Goal: Information Seeking & Learning: Learn about a topic

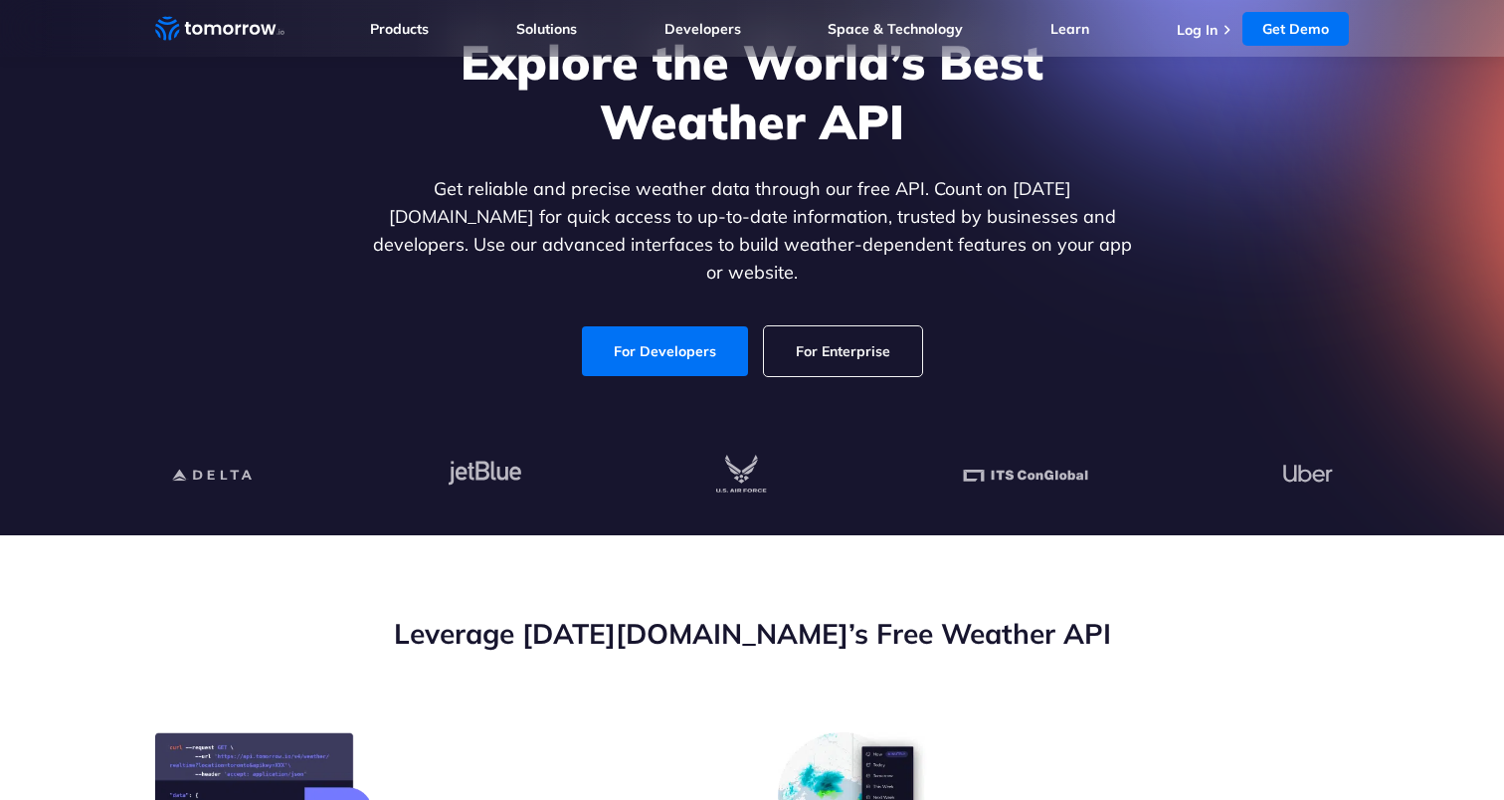
scroll to position [198, 0]
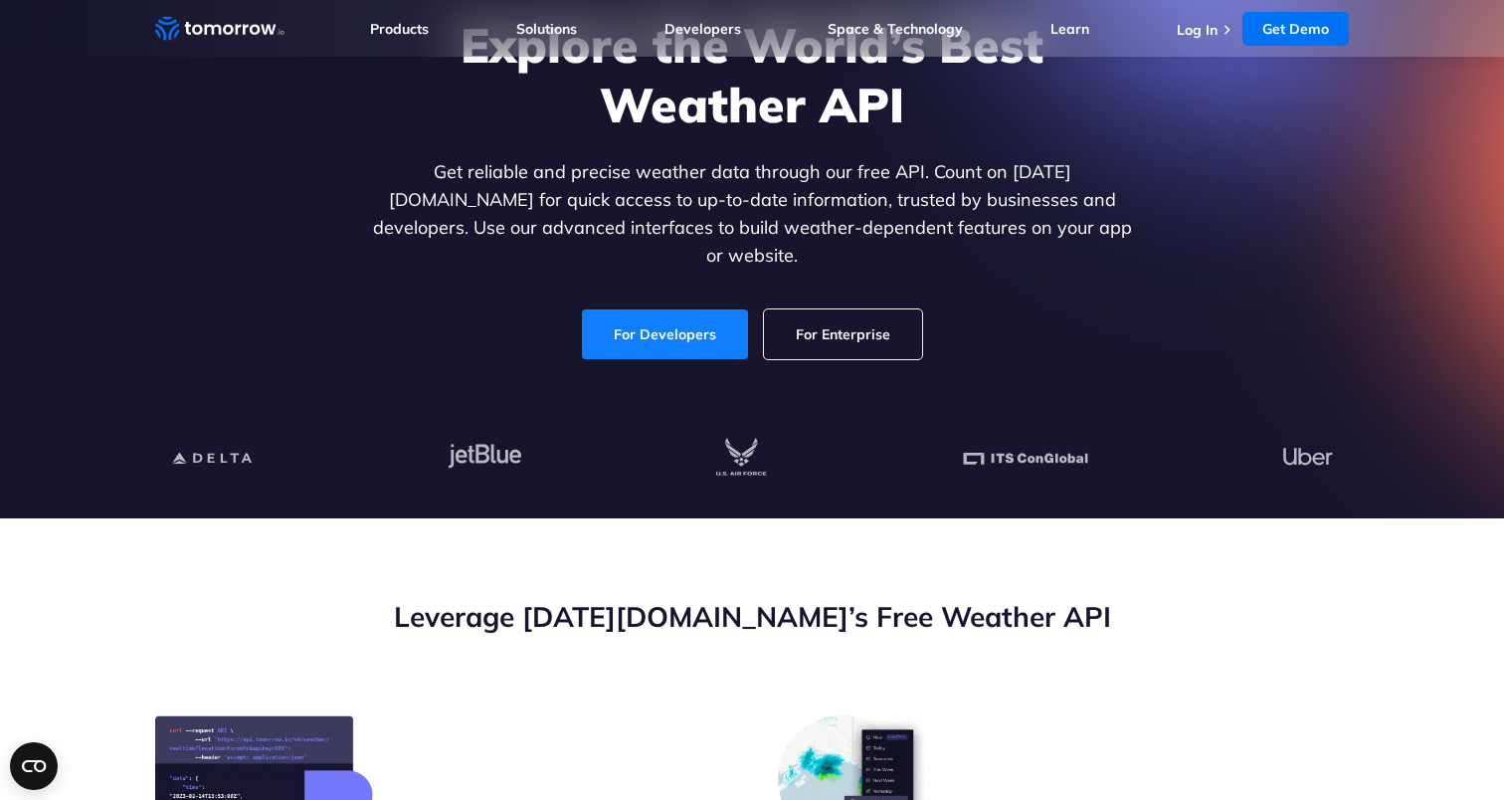
click at [691, 335] on link "For Developers" at bounding box center [665, 334] width 166 height 50
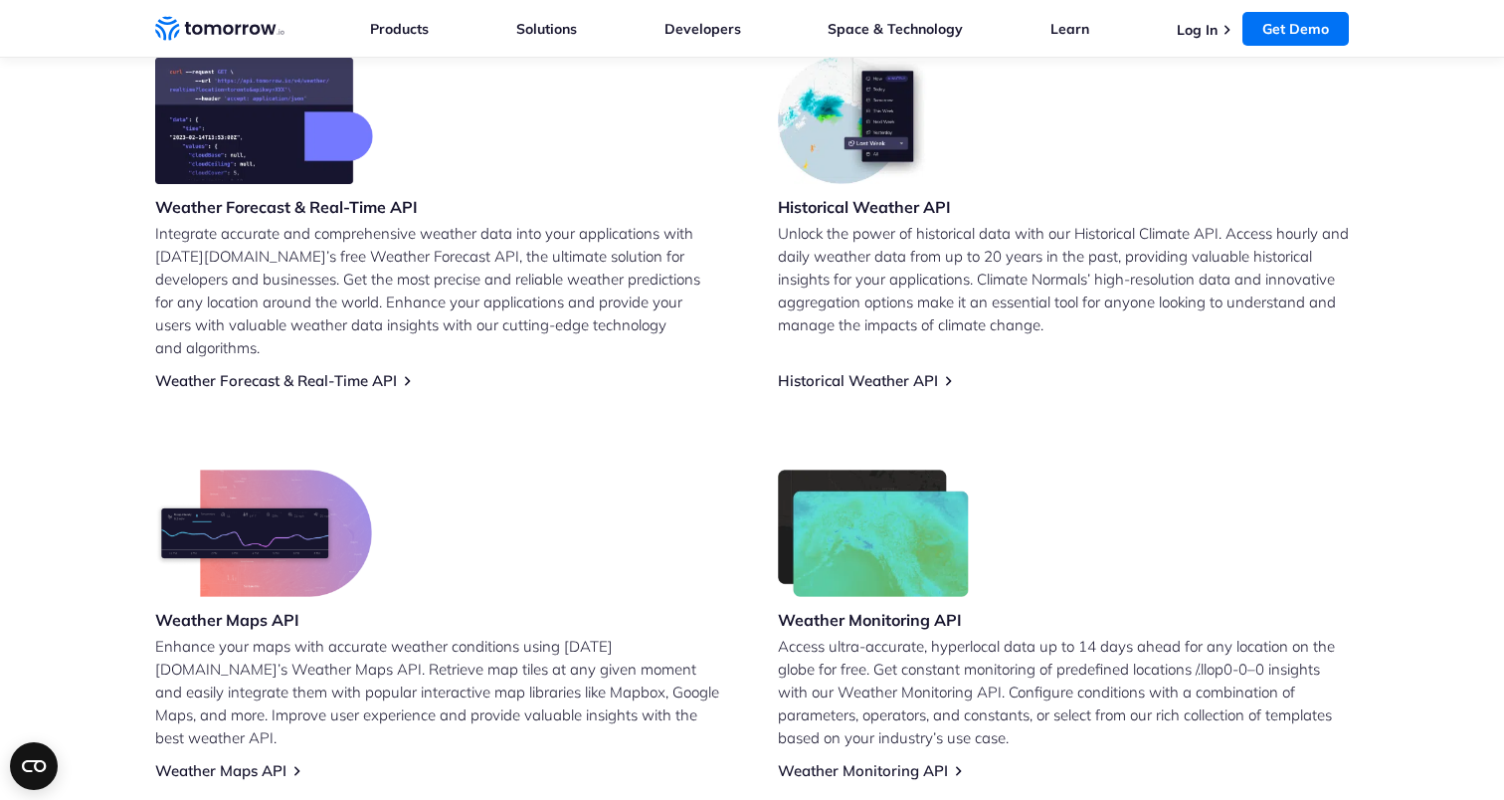
scroll to position [858, 0]
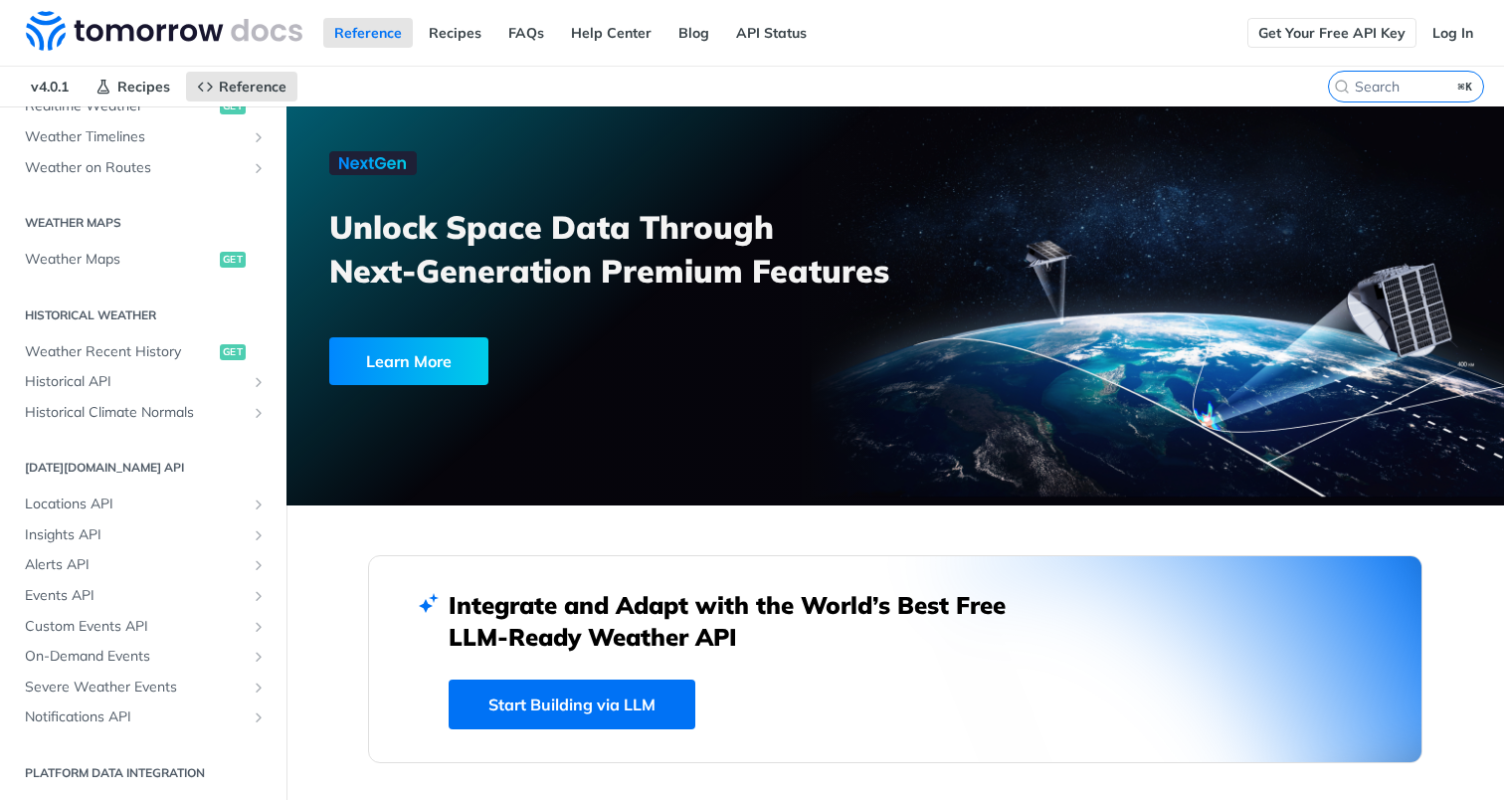
click at [1304, 42] on link "Get Your Free API Key" at bounding box center [1331, 33] width 169 height 30
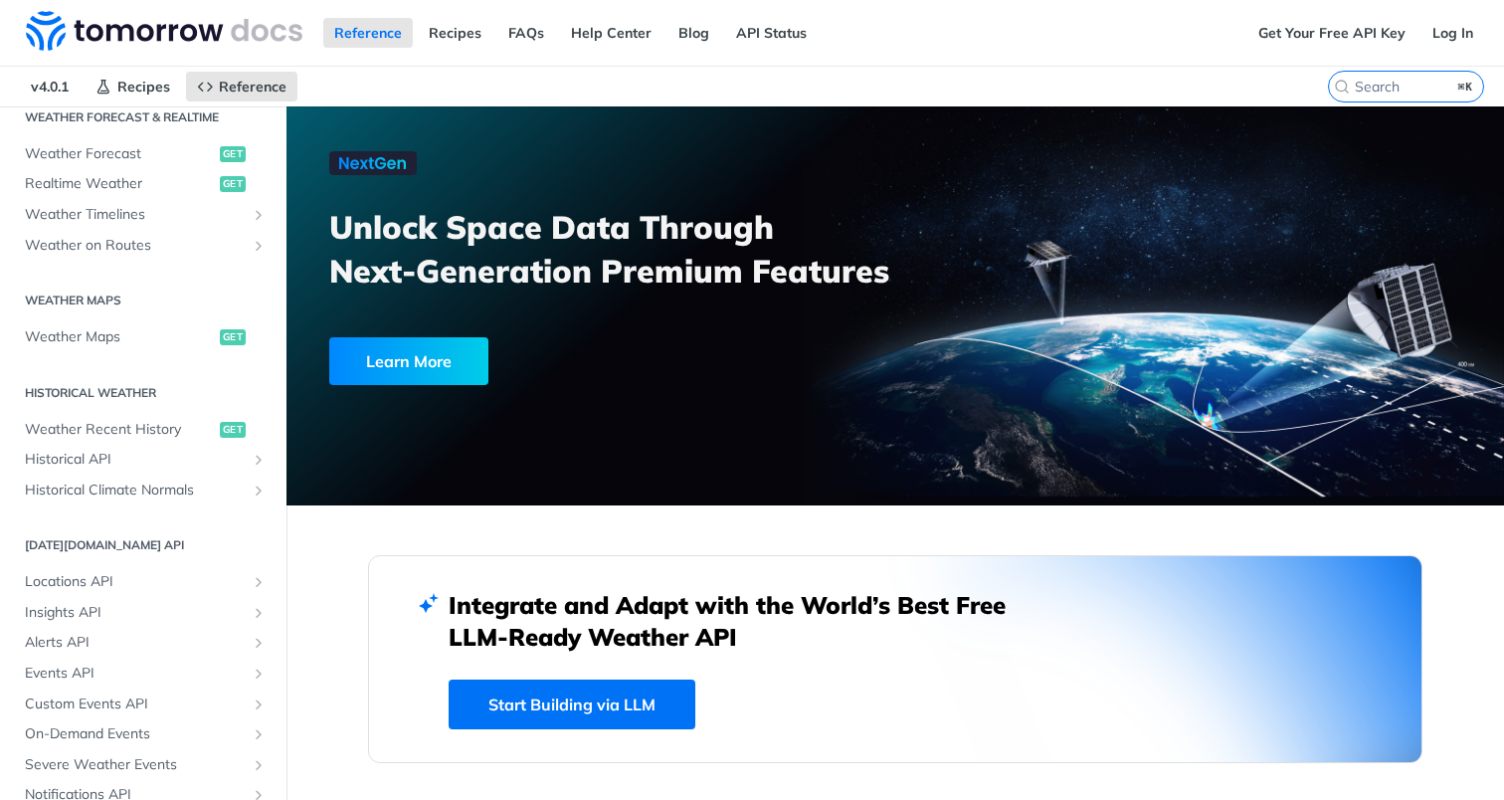
scroll to position [466, 0]
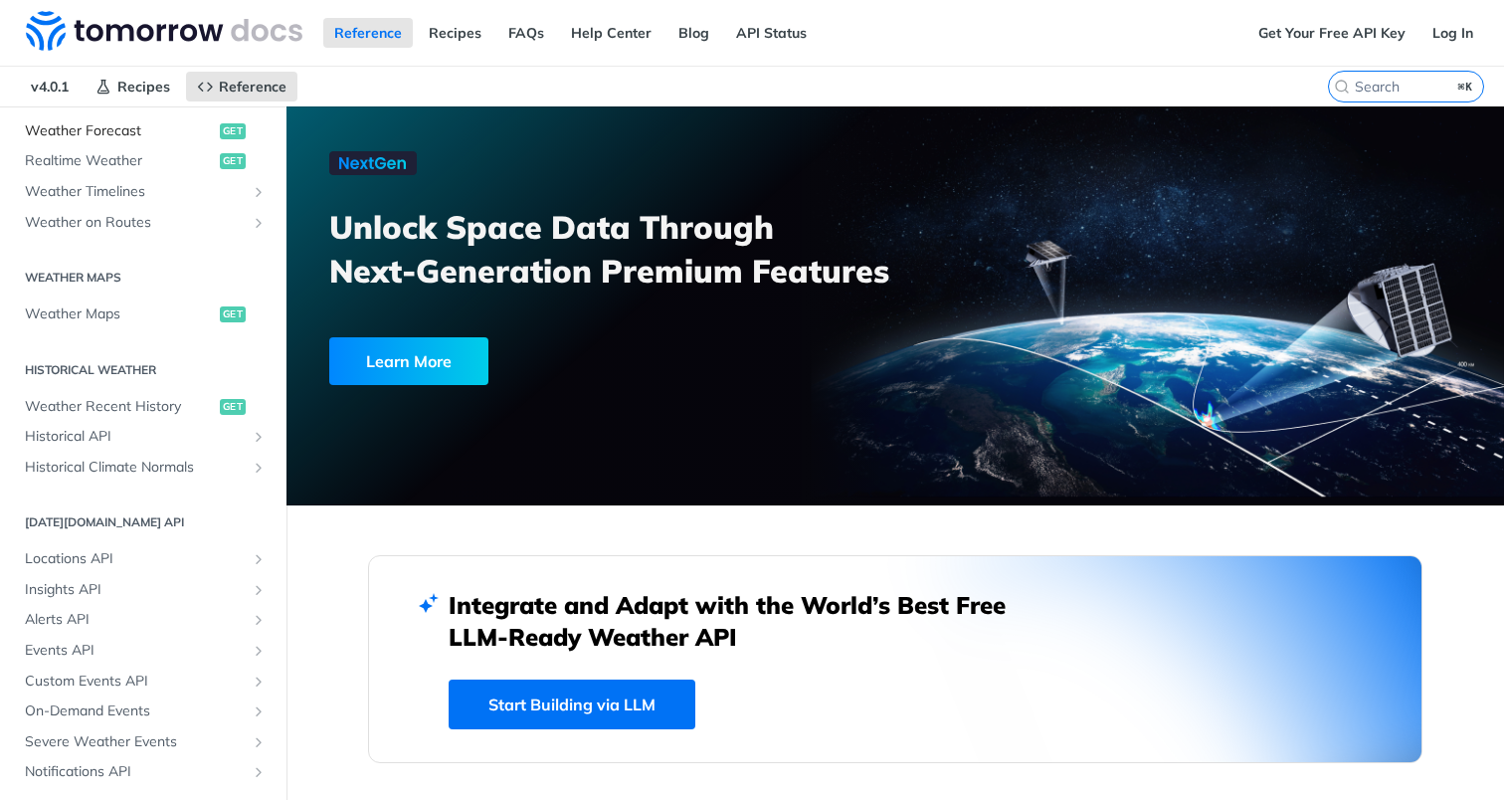
click at [98, 130] on span "Weather Forecast" at bounding box center [120, 131] width 190 height 20
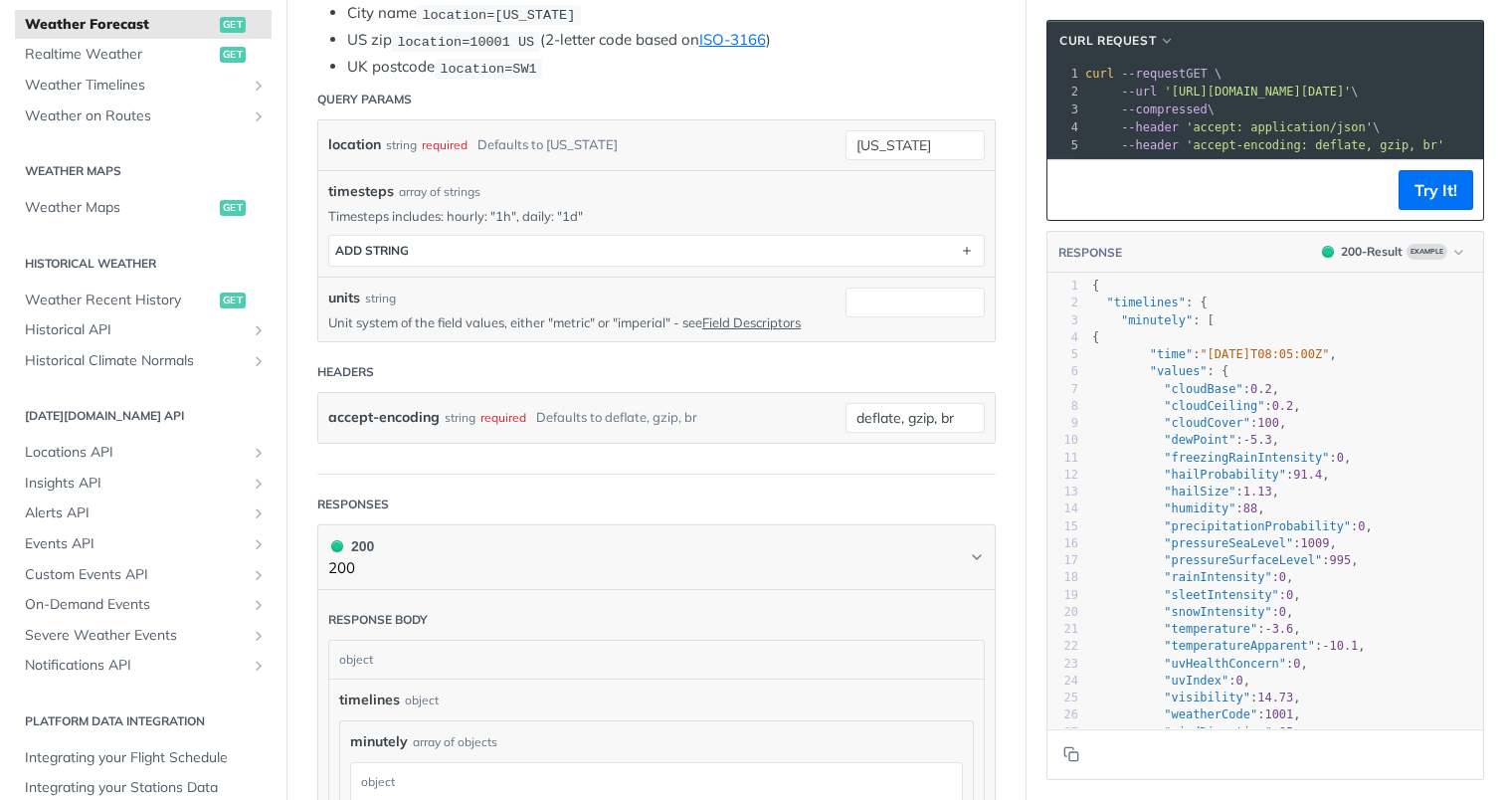
scroll to position [489, 0]
